Goal: Navigation & Orientation: Find specific page/section

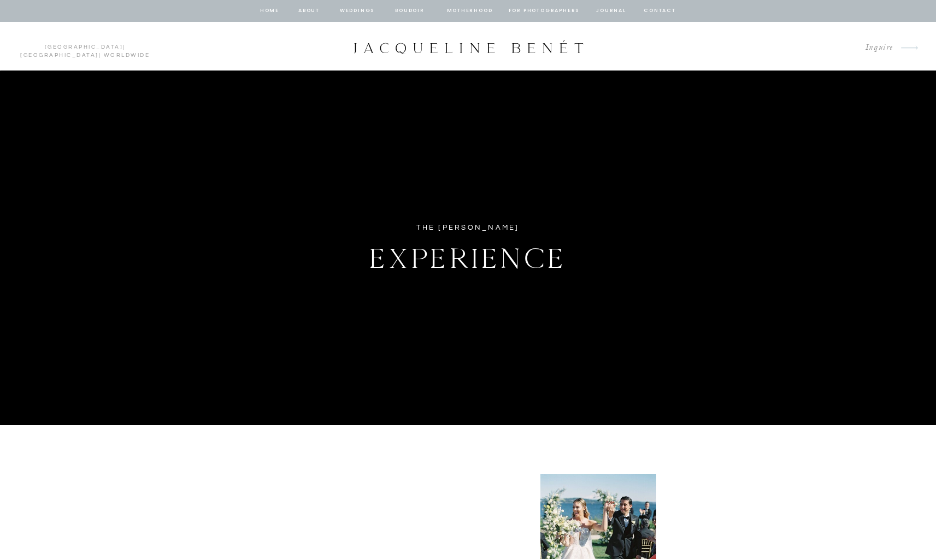
click at [365, 13] on nav "Weddings" at bounding box center [357, 11] width 37 height 10
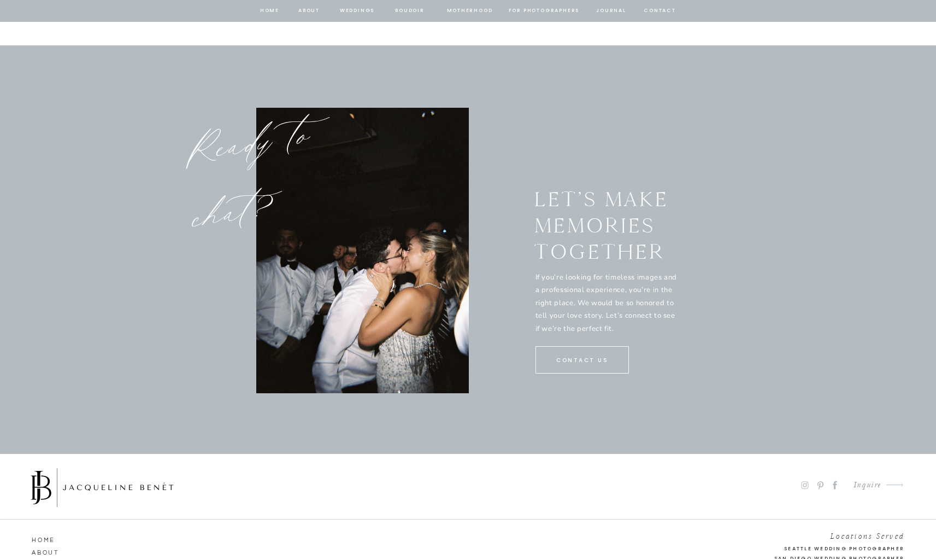
scroll to position [5735, 0]
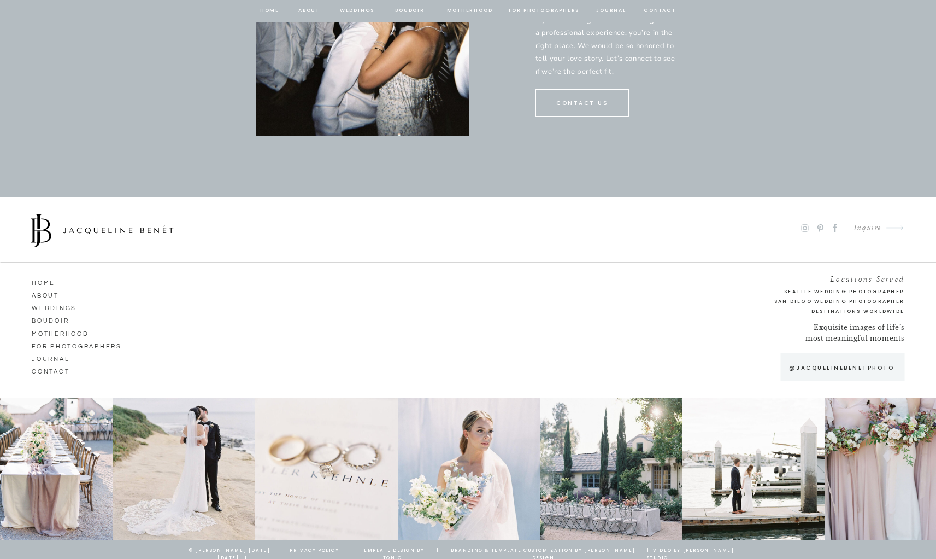
click at [61, 307] on nav "Weddings" at bounding box center [63, 307] width 62 height 10
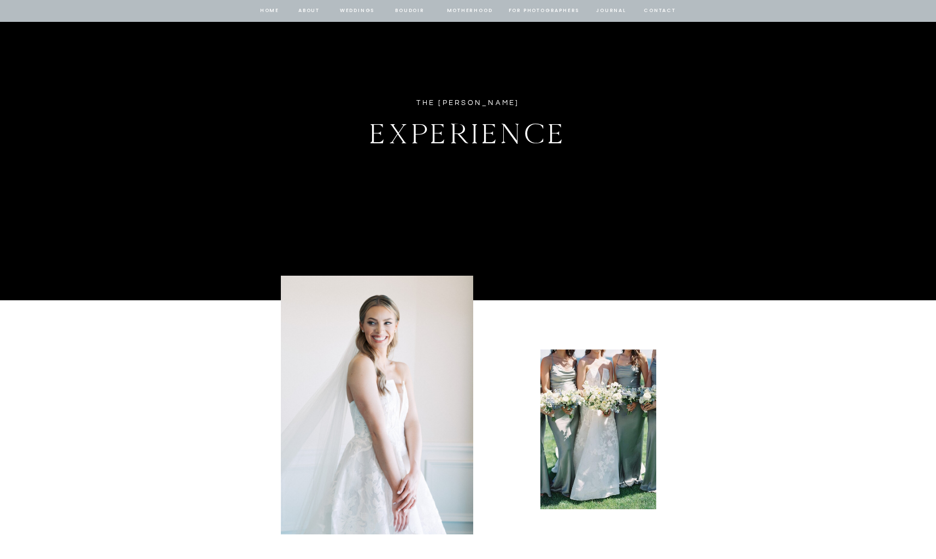
scroll to position [0, 0]
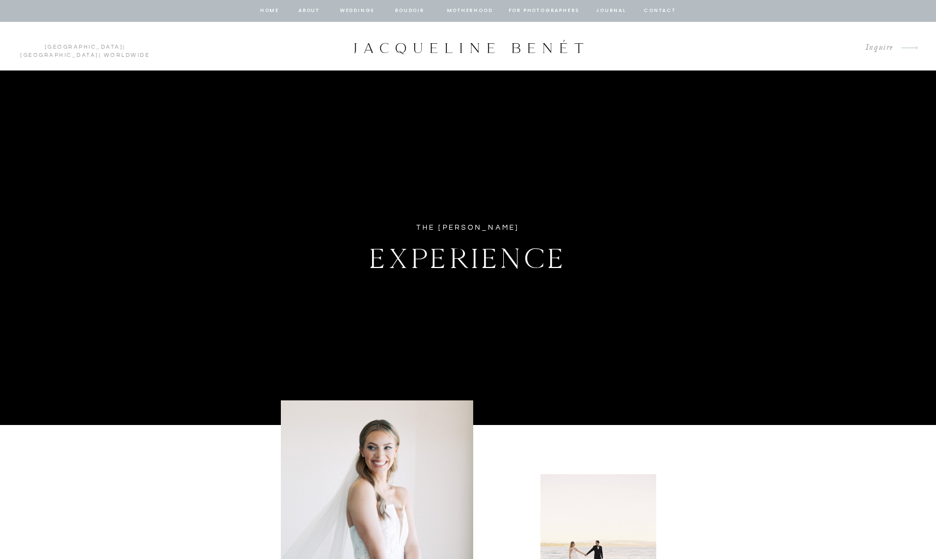
click at [539, 13] on nav "for photographers" at bounding box center [544, 11] width 71 height 10
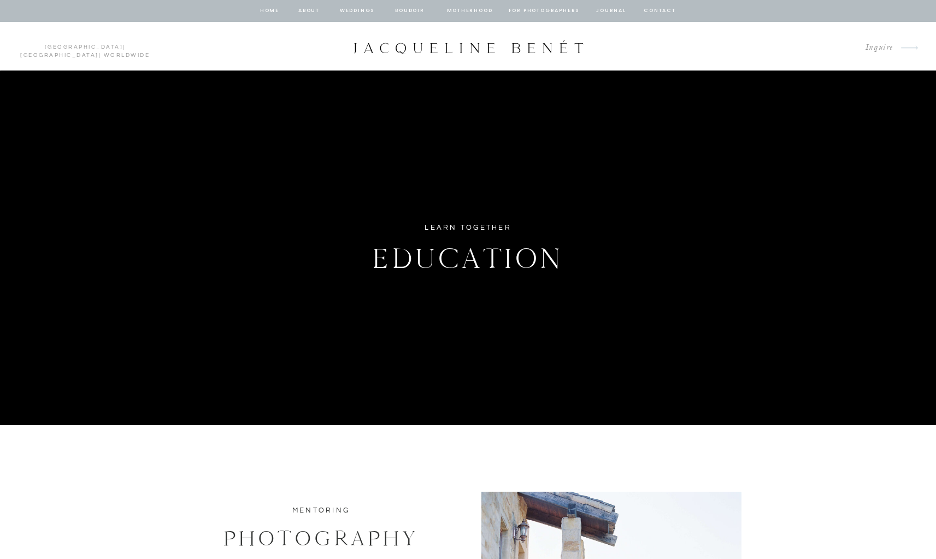
click at [359, 11] on nav "Weddings" at bounding box center [357, 11] width 37 height 10
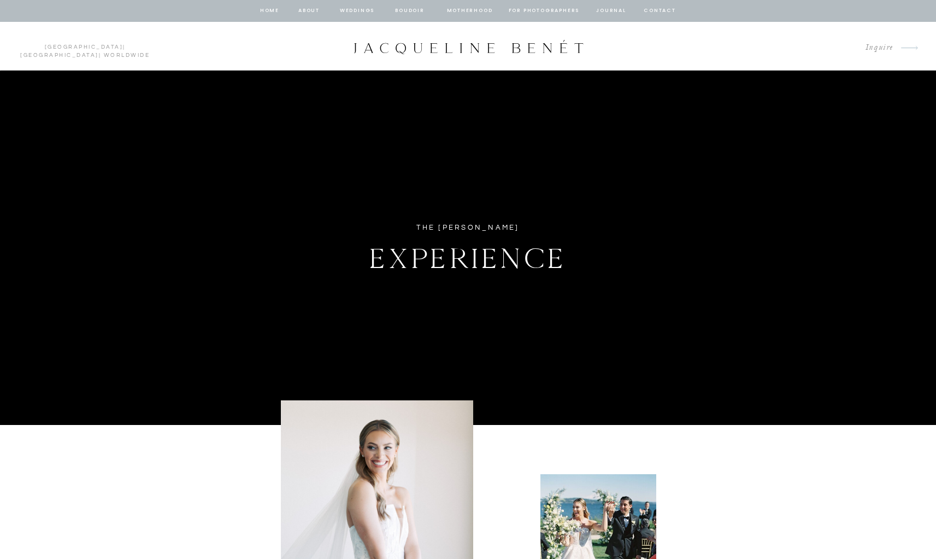
click at [654, 10] on nav "contact" at bounding box center [660, 11] width 35 height 10
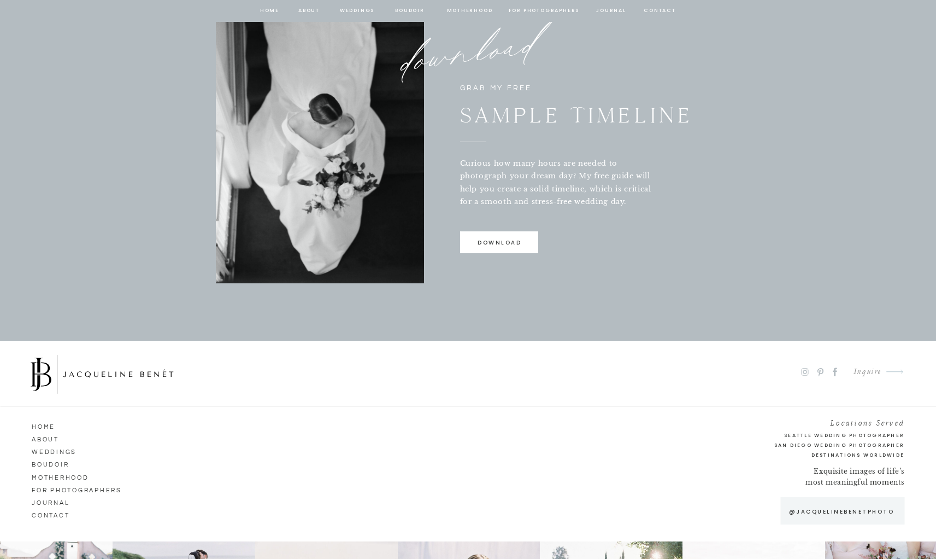
scroll to position [769, 0]
click at [52, 422] on nav "HOME" at bounding box center [63, 424] width 62 height 10
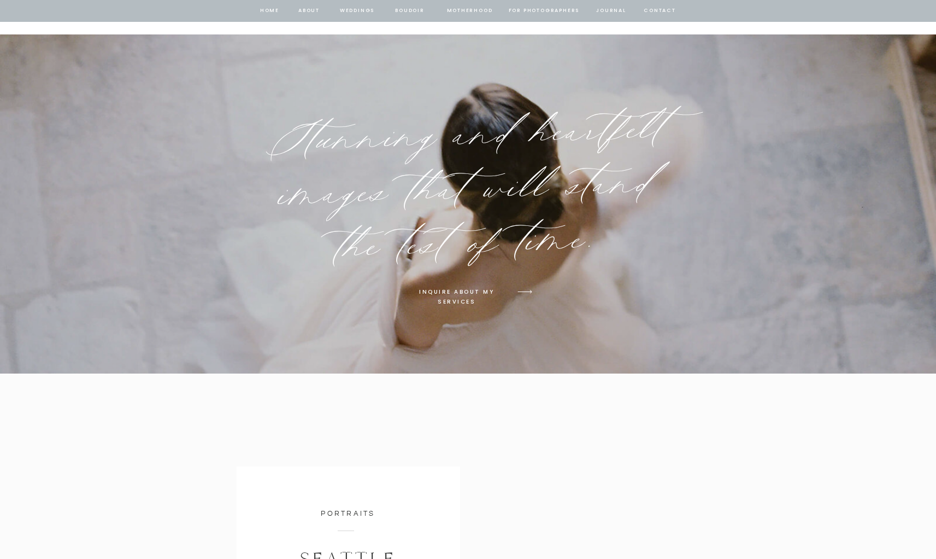
scroll to position [6027, 0]
